Goal: Task Accomplishment & Management: Manage account settings

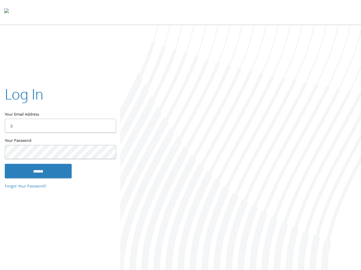
type input "**********"
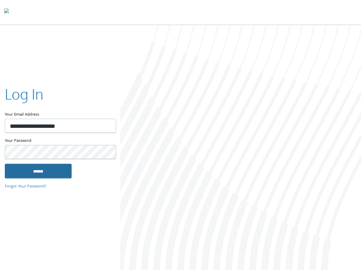
click at [31, 174] on input "******" at bounding box center [38, 171] width 67 height 14
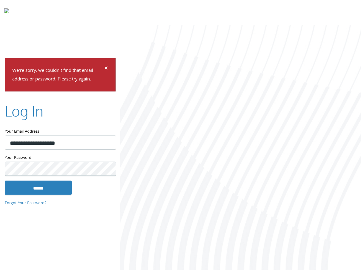
type input "**********"
click at [53, 187] on input "******" at bounding box center [38, 188] width 67 height 14
